Goal: Information Seeking & Learning: Learn about a topic

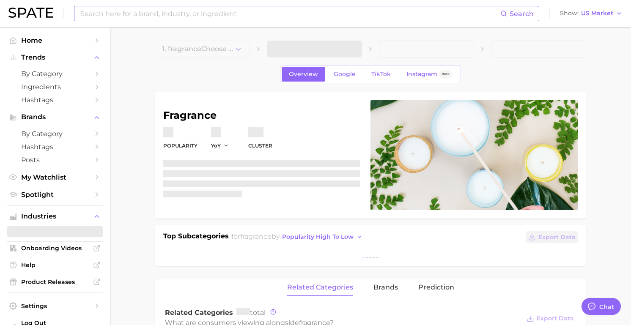
type textarea "x"
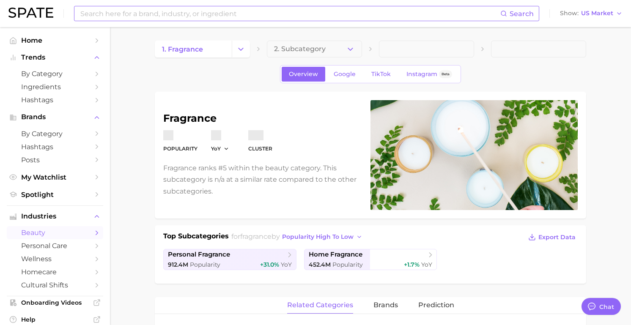
click at [252, 16] on input at bounding box center [290, 13] width 421 height 14
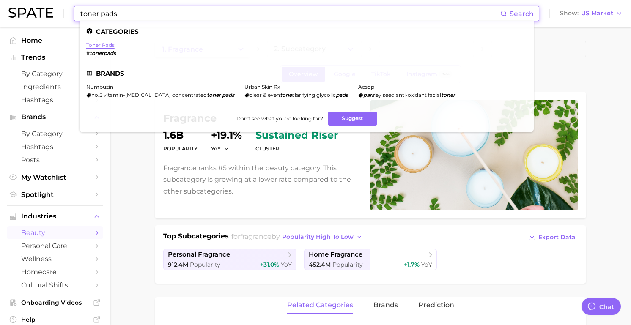
type input "toner pads"
click at [106, 44] on link "toner pads" at bounding box center [100, 45] width 28 height 6
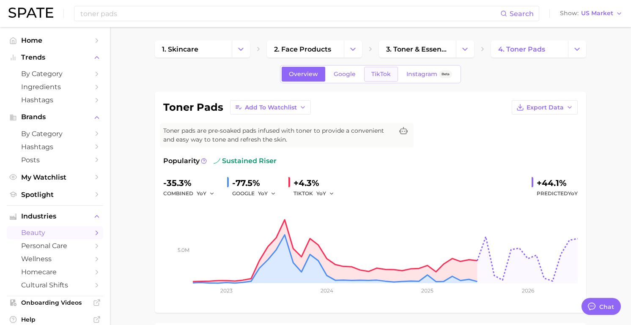
click at [384, 75] on span "TikTok" at bounding box center [380, 74] width 19 height 7
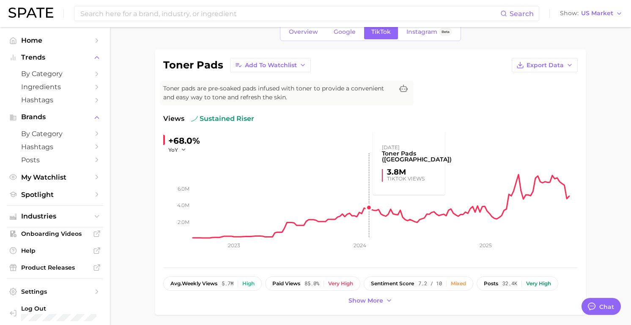
scroll to position [60, 0]
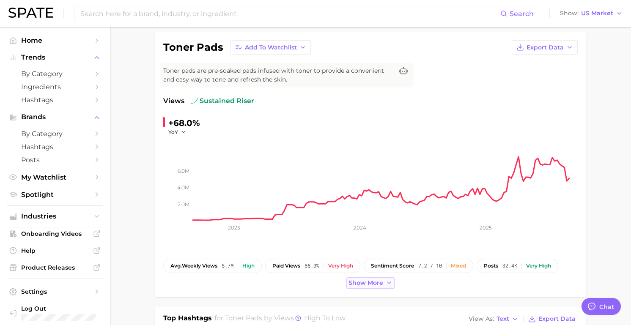
click at [382, 284] on span "Show more" at bounding box center [366, 283] width 35 height 7
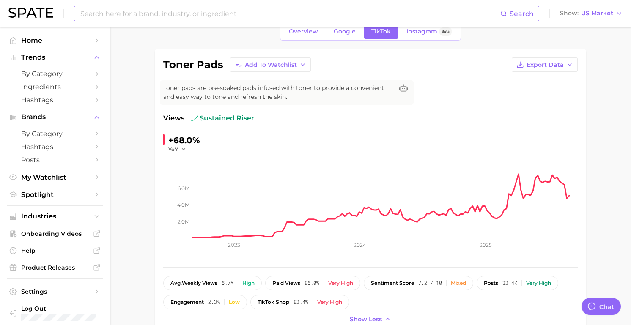
scroll to position [39, 0]
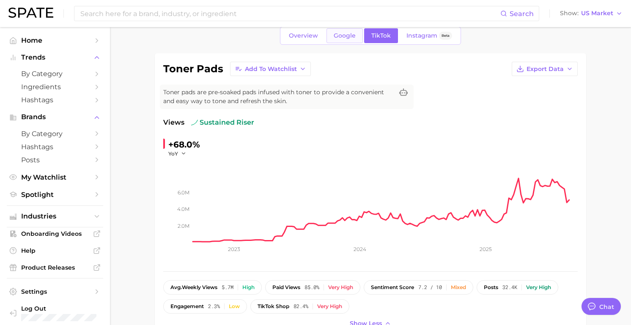
click at [348, 38] on span "Google" at bounding box center [345, 35] width 22 height 7
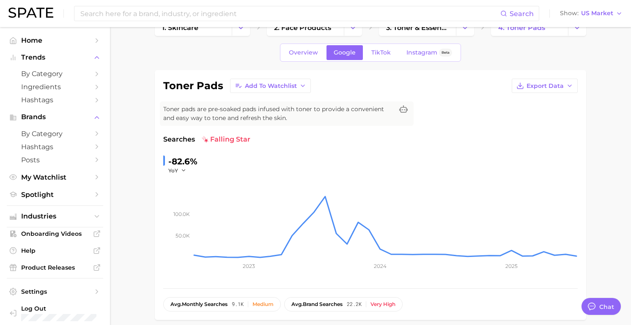
scroll to position [20, 0]
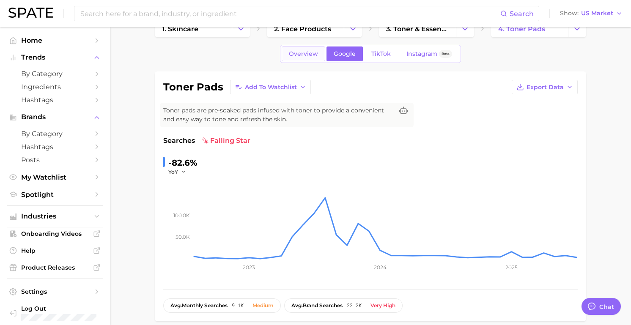
click at [307, 59] on link "Overview" at bounding box center [304, 54] width 44 height 15
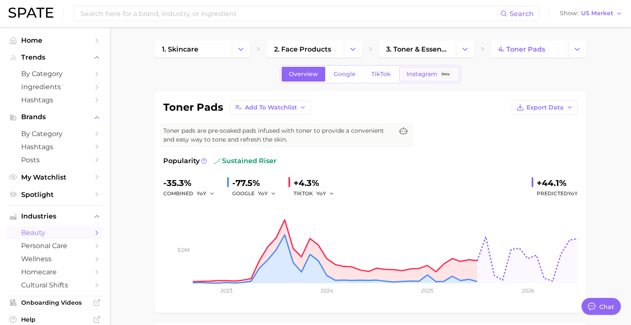
click at [427, 74] on span "Instagram" at bounding box center [422, 74] width 31 height 7
